Goal: Task Accomplishment & Management: Complete application form

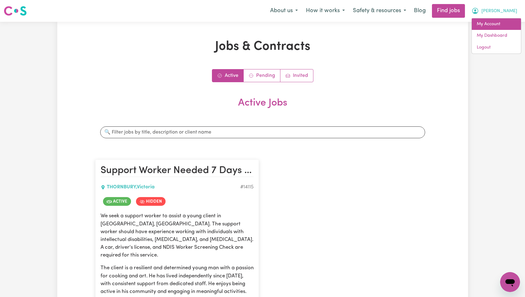
click at [501, 23] on link "My Account" at bounding box center [496, 24] width 49 height 12
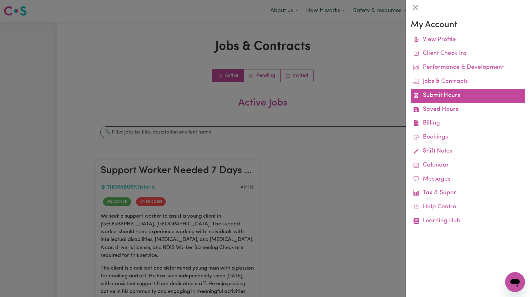
click at [447, 90] on link "Submit Hours" at bounding box center [468, 96] width 114 height 14
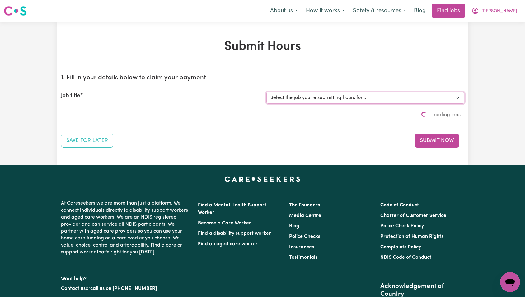
click at [325, 100] on select "Select the job you're submitting hours for..." at bounding box center [366, 98] width 198 height 12
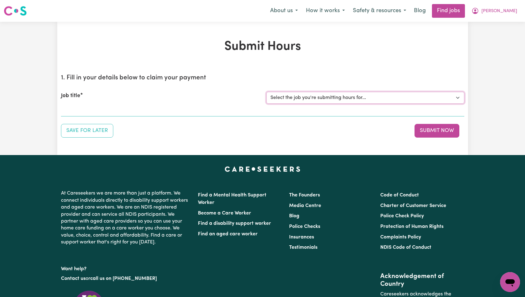
click at [324, 100] on select "Select the job you're submitting hours for... [[PERSON_NAME]] Support Worker Ne…" at bounding box center [366, 98] width 198 height 12
select select "14115"
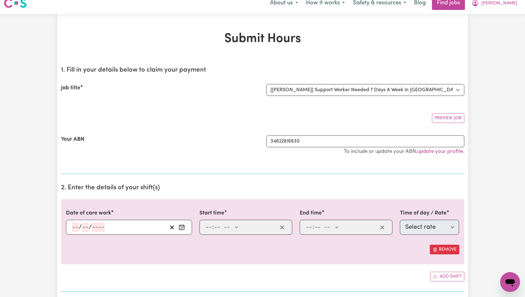
click at [329, 109] on div "Preview Job" at bounding box center [263, 115] width 404 height 15
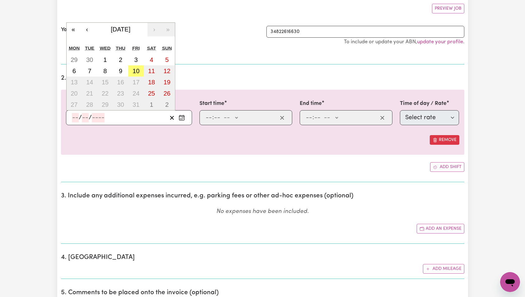
click at [102, 117] on input "number" at bounding box center [98, 117] width 13 height 9
click at [79, 70] on button "6" at bounding box center [75, 70] width 16 height 11
type input "[DATE]"
type input "6"
type input "10"
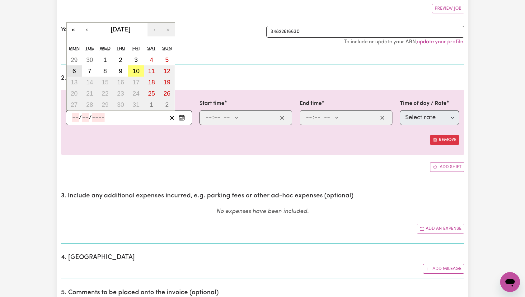
type input "2025"
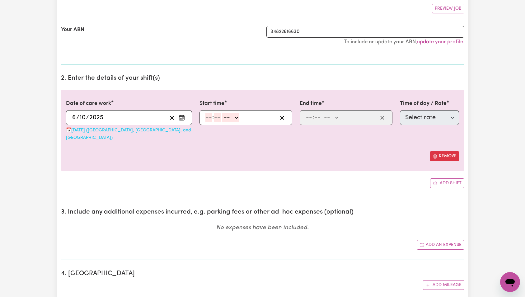
click at [210, 118] on input "number" at bounding box center [209, 117] width 7 height 9
type input "3"
type input "0"
select select "pm"
type input "15:00"
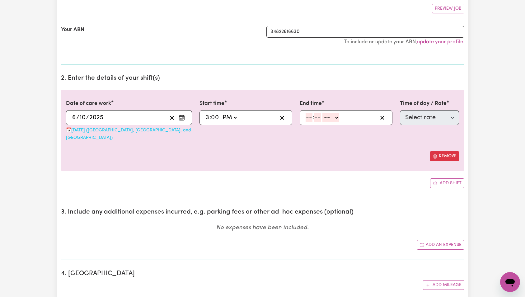
click at [209, 118] on div "15:00 3 : 0 0 AM PM" at bounding box center [241, 117] width 73 height 9
type input "1"
type input "12:00"
type input "12"
click at [310, 116] on input "number" at bounding box center [309, 117] width 7 height 9
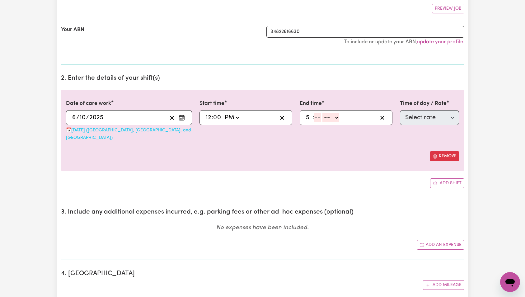
type input "5"
type input "0"
select select "pm"
type input "17:00"
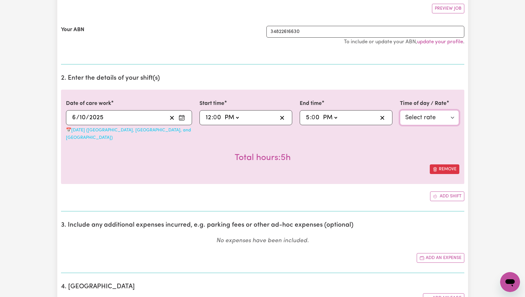
click at [417, 119] on select "Select rate $129.94 - Public Holiday - Assistance with Self Care Activities - S…" at bounding box center [429, 117] width 59 height 15
click at [89, 115] on input "2025" at bounding box center [96, 117] width 15 height 9
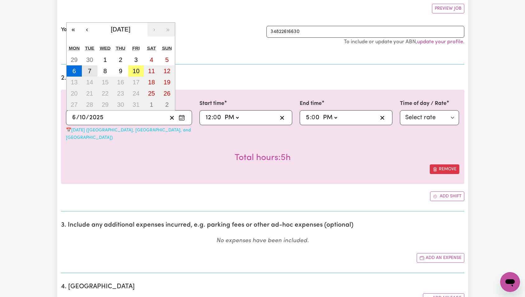
click at [92, 72] on button "7" at bounding box center [90, 70] width 16 height 11
type input "[DATE]"
type input "7"
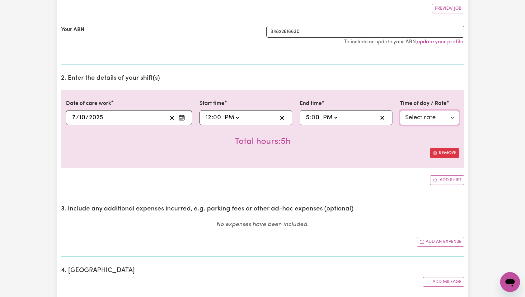
click at [429, 119] on select "Select rate $57.17 - Weekday Daytime - Assistance with Self Care Activities - S…" at bounding box center [429, 117] width 59 height 15
select select "63213"
click at [446, 178] on button "Add shift" at bounding box center [447, 180] width 34 height 10
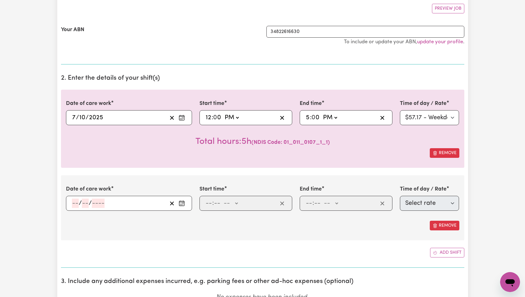
click at [76, 204] on input "number" at bounding box center [75, 203] width 7 height 9
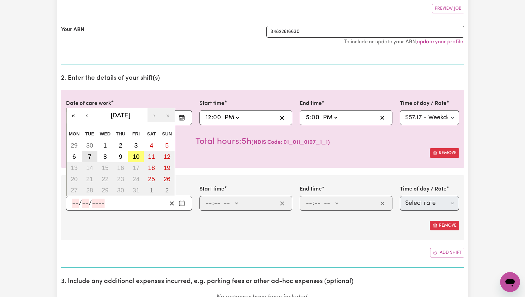
click at [91, 159] on abbr "7" at bounding box center [89, 156] width 3 height 7
type input "[DATE]"
type input "7"
type input "10"
type input "2025"
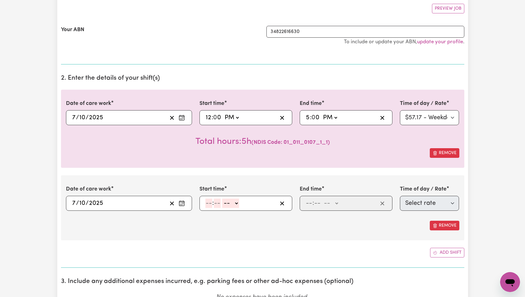
click at [207, 203] on input "number" at bounding box center [209, 203] width 7 height 9
type input "5"
type input "0"
select select "pm"
type input "17:00"
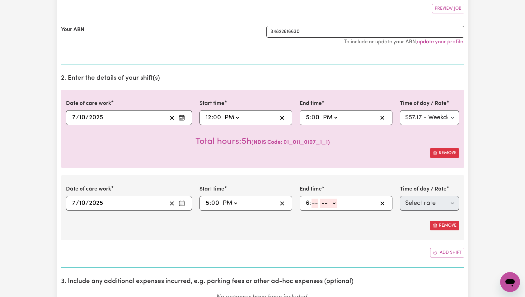
type input "6"
type input "30"
select select "pm"
type input "18:30"
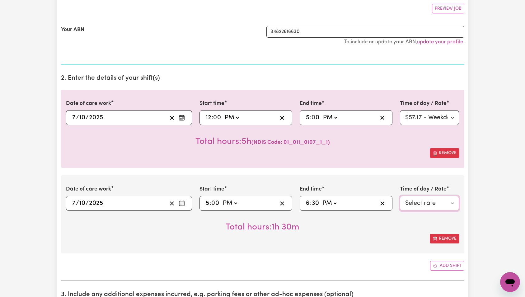
click at [423, 201] on select "Select rate $57.17 - Weekday Daytime - Assistance with Self Care Activities - S…" at bounding box center [429, 203] width 59 height 15
select select "63213"
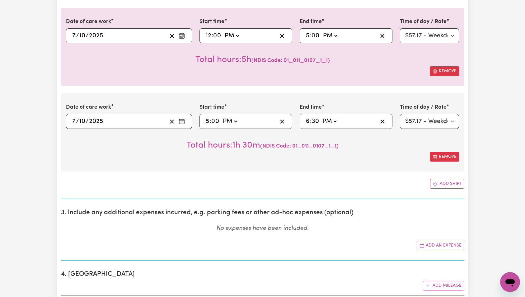
click at [208, 123] on input "5" at bounding box center [208, 121] width 4 height 9
type input "19:00"
type input "7"
click at [309, 121] on input "6" at bounding box center [308, 121] width 4 height 9
click at [206, 121] on input "7" at bounding box center [208, 121] width 4 height 9
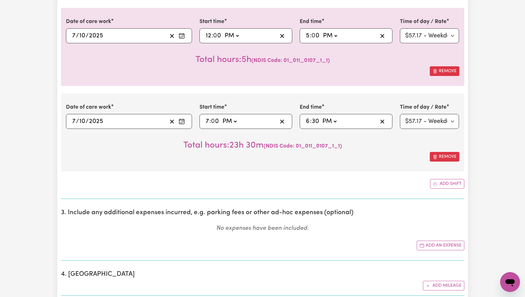
type input "20:00"
type input "8"
type input "21:30"
type input "9"
select select
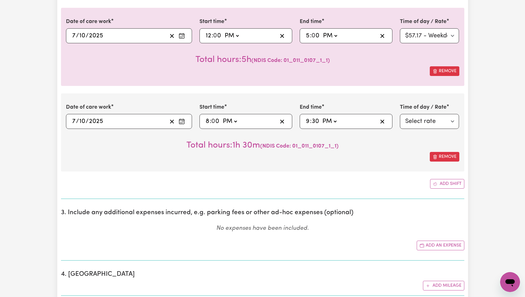
type input "9"
click at [428, 122] on select "Select rate $62.37 - Weekday Evening - Assistance with Self Care Activities - S…" at bounding box center [429, 121] width 59 height 15
select select "63184"
click at [427, 125] on select "Select rate $62.37 - Weekday Evening - Assistance with Self Care Activities - S…" at bounding box center [429, 121] width 59 height 15
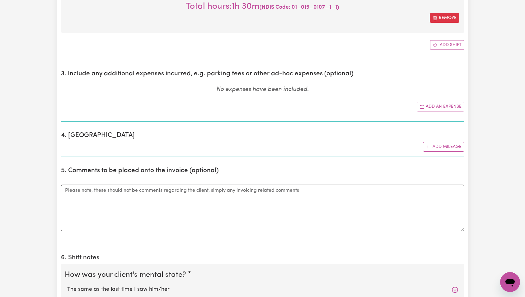
scroll to position [427, 0]
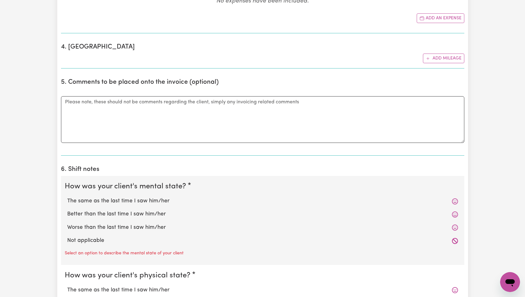
drag, startPoint x: 82, startPoint y: 245, endPoint x: 85, endPoint y: 243, distance: 3.9
click at [82, 245] on div "Not applicable" at bounding box center [263, 240] width 396 height 13
click at [88, 240] on label "Not applicable" at bounding box center [262, 241] width 391 height 8
click at [67, 237] on input "Not applicable" at bounding box center [67, 236] width 0 height 0
radio input "true"
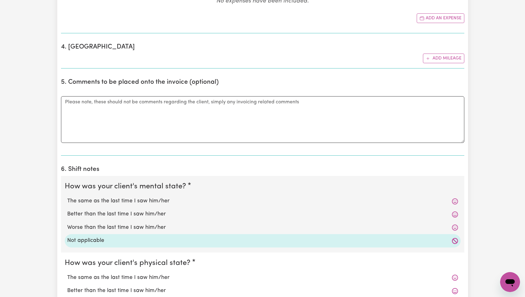
scroll to position [591, 0]
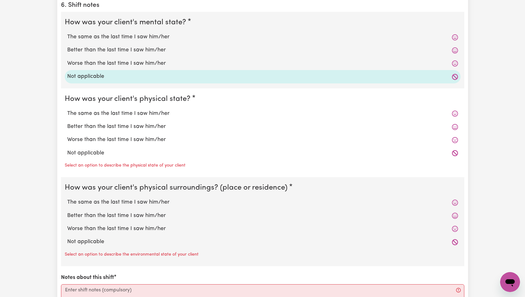
click at [92, 150] on label "Not applicable" at bounding box center [262, 153] width 391 height 8
click at [67, 149] on input "Not applicable" at bounding box center [67, 149] width 0 height 0
radio input "true"
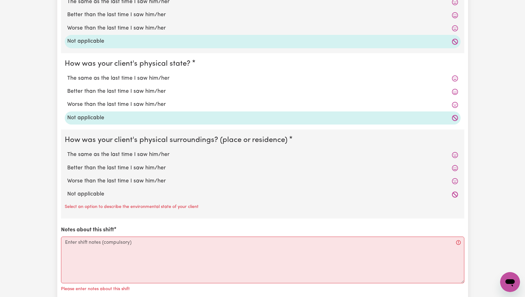
click at [91, 192] on label "Not applicable" at bounding box center [262, 194] width 391 height 8
click at [67, 190] on input "Not applicable" at bounding box center [67, 190] width 0 height 0
radio input "true"
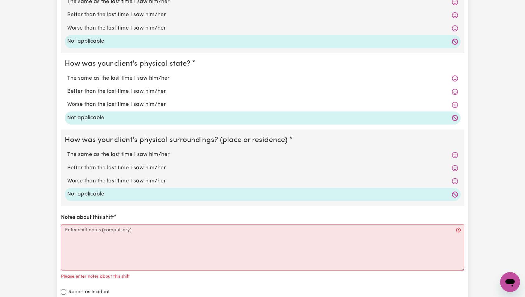
scroll to position [684, 0]
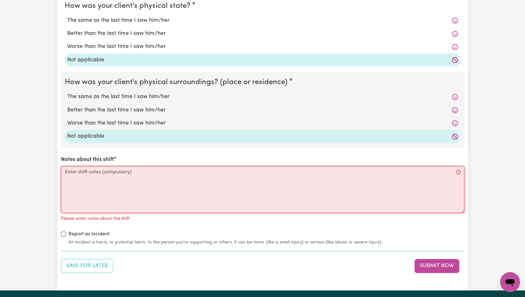
click at [106, 201] on textarea "Notes about this shift" at bounding box center [263, 189] width 404 height 47
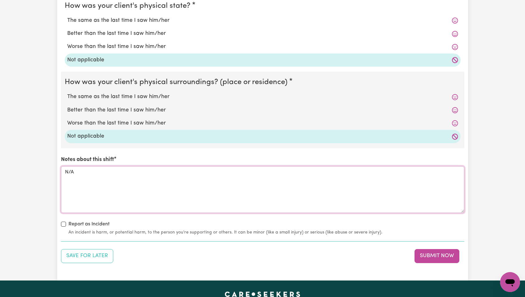
scroll to position [688, 0]
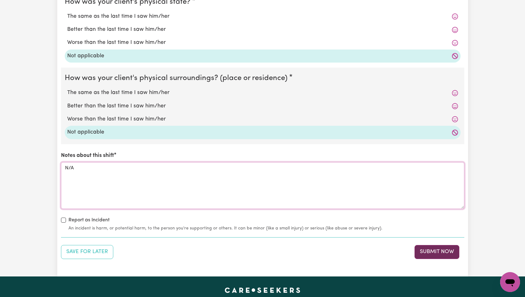
type textarea "N/A"
click at [444, 253] on button "Submit Now" at bounding box center [437, 252] width 45 height 14
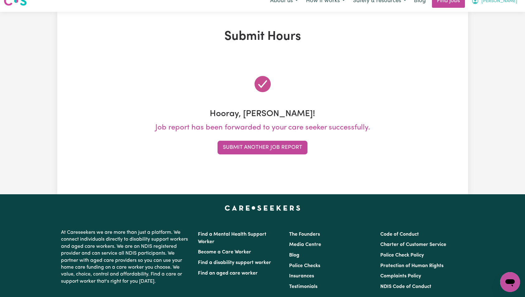
scroll to position [0, 0]
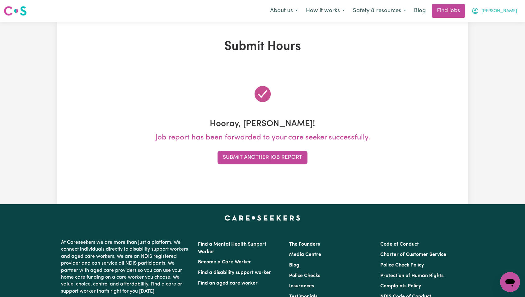
click at [513, 12] on span "[PERSON_NAME]" at bounding box center [500, 11] width 36 height 7
click at [500, 28] on link "My Account" at bounding box center [496, 24] width 49 height 12
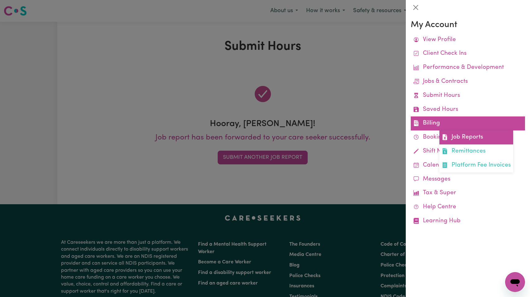
click at [456, 138] on link "Job Reports" at bounding box center [476, 137] width 74 height 14
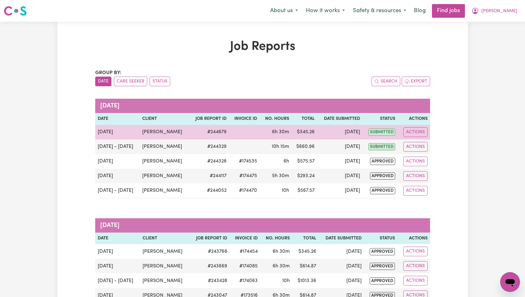
click at [161, 133] on td "[PERSON_NAME]" at bounding box center [165, 132] width 50 height 15
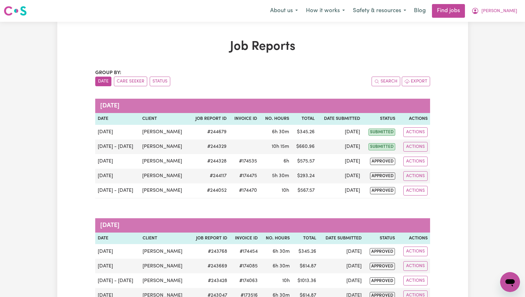
copy td "Granvillani"
click at [512, 8] on span "[PERSON_NAME]" at bounding box center [500, 11] width 36 height 7
click at [498, 46] on link "Logout" at bounding box center [496, 48] width 49 height 12
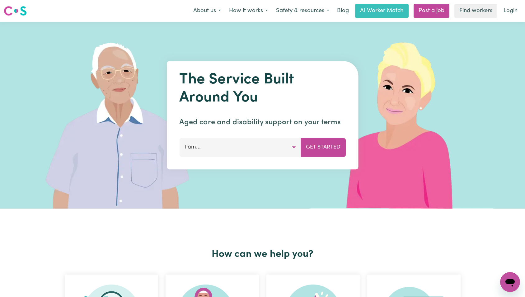
click at [508, 16] on link "Login" at bounding box center [510, 11] width 21 height 14
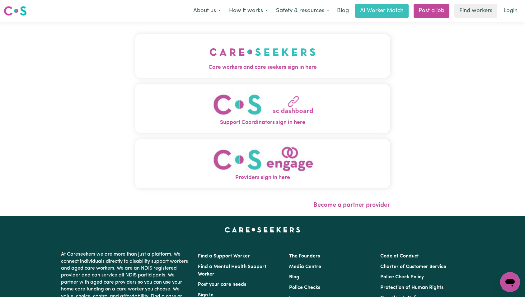
click at [210, 53] on img "Care workers and care seekers sign in here" at bounding box center [263, 51] width 106 height 23
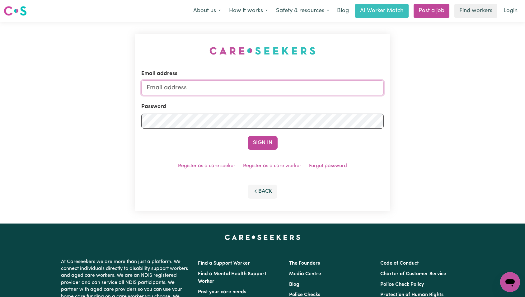
click at [283, 94] on input "Email address" at bounding box center [262, 87] width 243 height 15
type input "[EMAIL_ADDRESS][DOMAIN_NAME]"
click at [269, 147] on button "Sign In" at bounding box center [263, 143] width 30 height 14
